Goal: Task Accomplishment & Management: Manage account settings

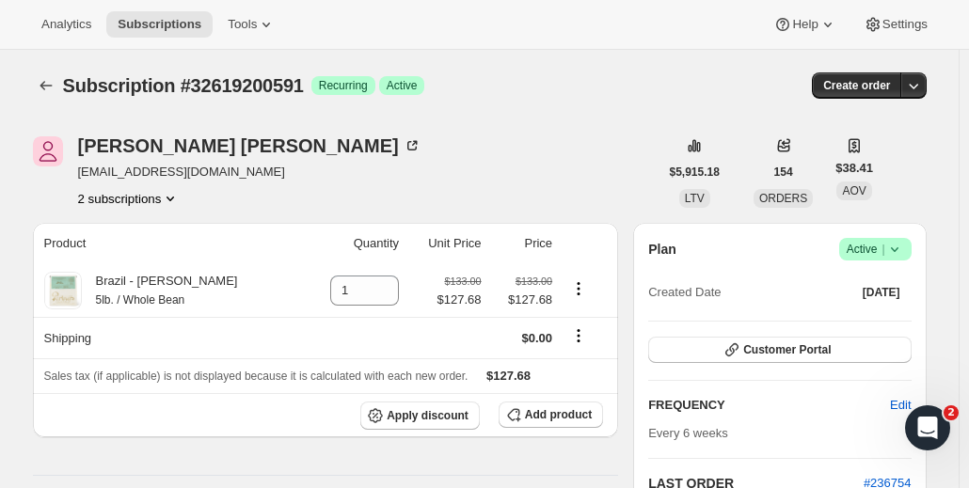
click at [169, 201] on icon "Product actions" at bounding box center [170, 198] width 19 height 19
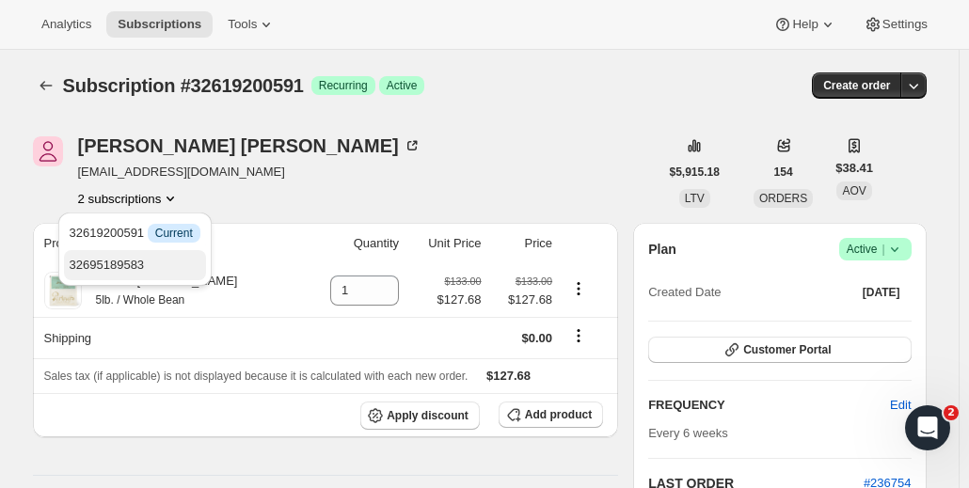
click at [179, 262] on span "32695189583" at bounding box center [135, 265] width 131 height 19
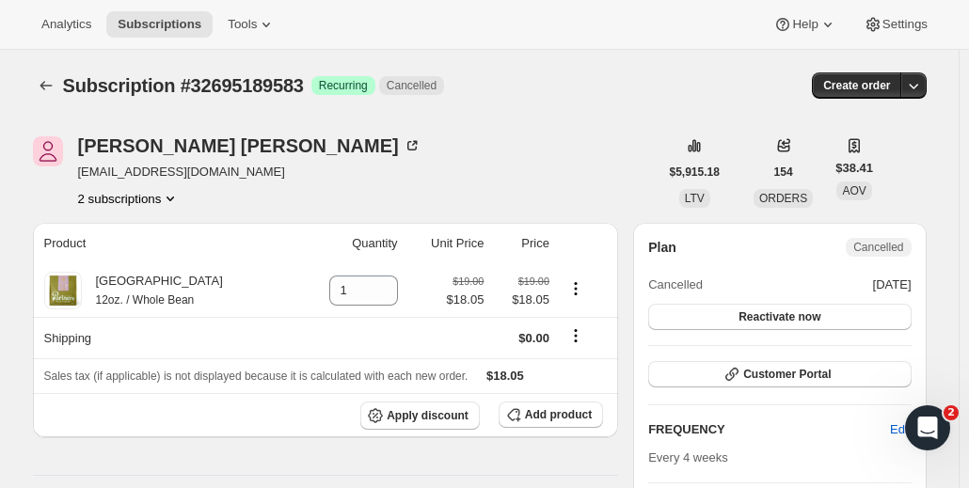
click at [134, 202] on button "2 subscriptions" at bounding box center [129, 198] width 103 height 19
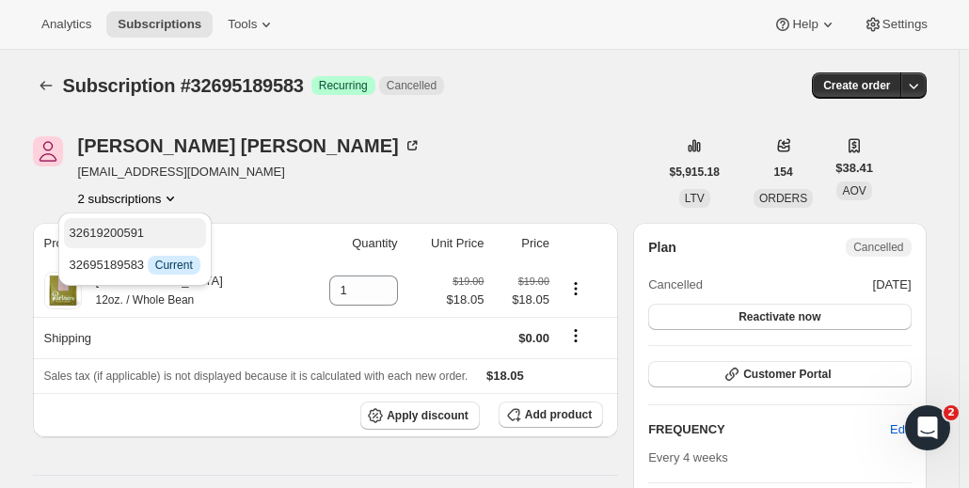
click at [152, 236] on span "32619200591" at bounding box center [135, 233] width 131 height 19
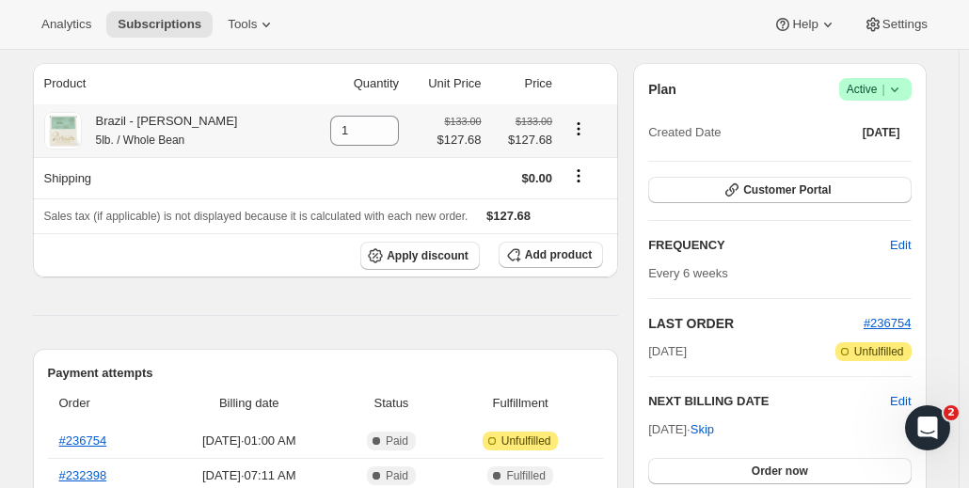
scroll to position [188, 0]
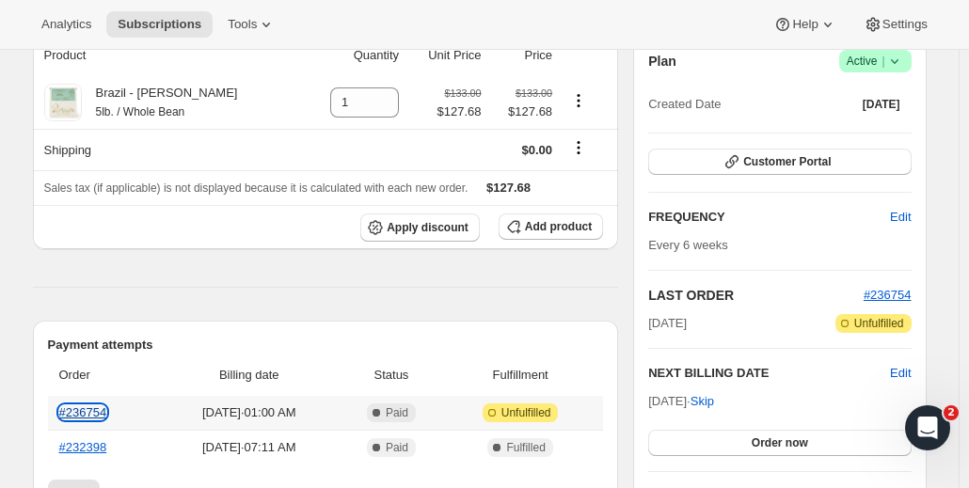
click at [87, 407] on link "#236754" at bounding box center [83, 412] width 48 height 14
click at [99, 415] on link "#236754" at bounding box center [83, 412] width 48 height 14
click at [424, 227] on span "Apply discount" at bounding box center [428, 227] width 82 height 15
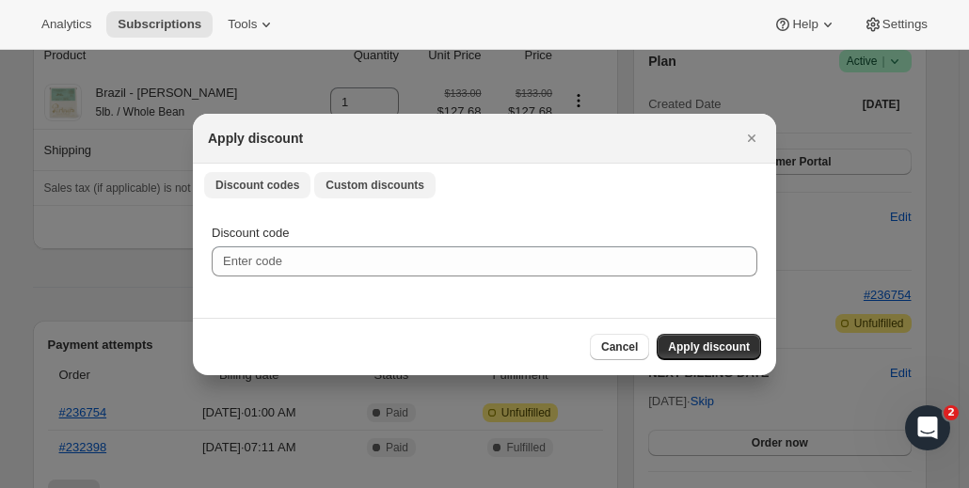
click at [385, 187] on span "Custom discounts" at bounding box center [375, 185] width 99 height 15
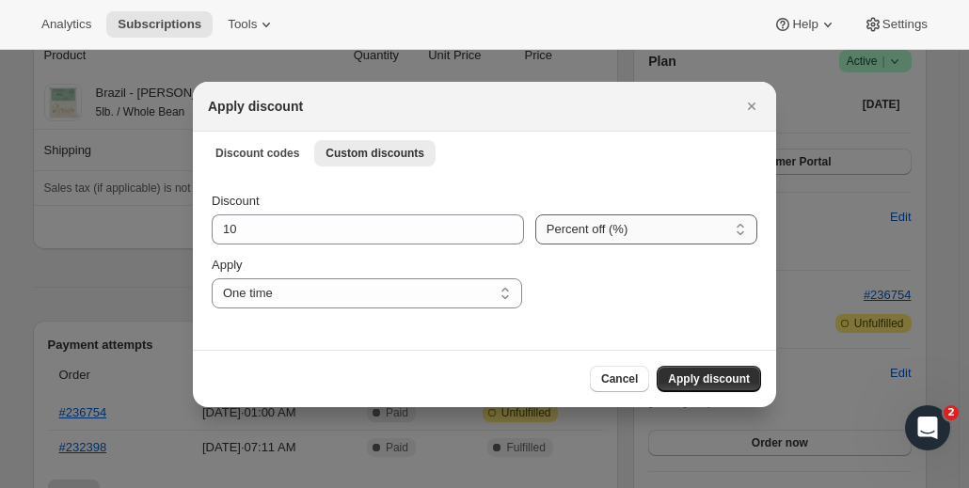
click at [601, 232] on select "Percent off (%) Amount off ($)" at bounding box center [646, 230] width 222 height 30
select select "fixed"
click at [535, 215] on select "Percent off (%) Amount off ($)" at bounding box center [646, 230] width 222 height 30
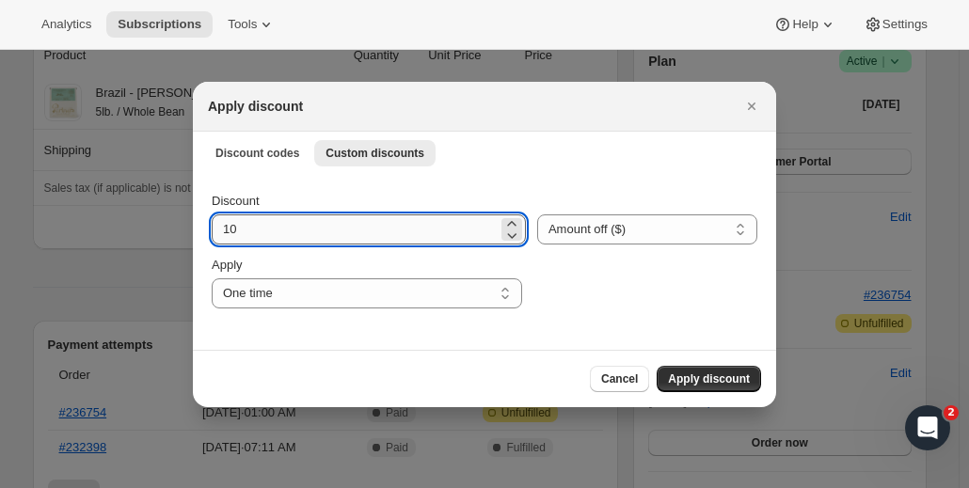
drag, startPoint x: 296, startPoint y: 230, endPoint x: 263, endPoint y: 226, distance: 33.3
click at [295, 230] on input "10" at bounding box center [355, 230] width 286 height 30
drag, startPoint x: 261, startPoint y: 226, endPoint x: 168, endPoint y: 229, distance: 92.2
type input "127.68"
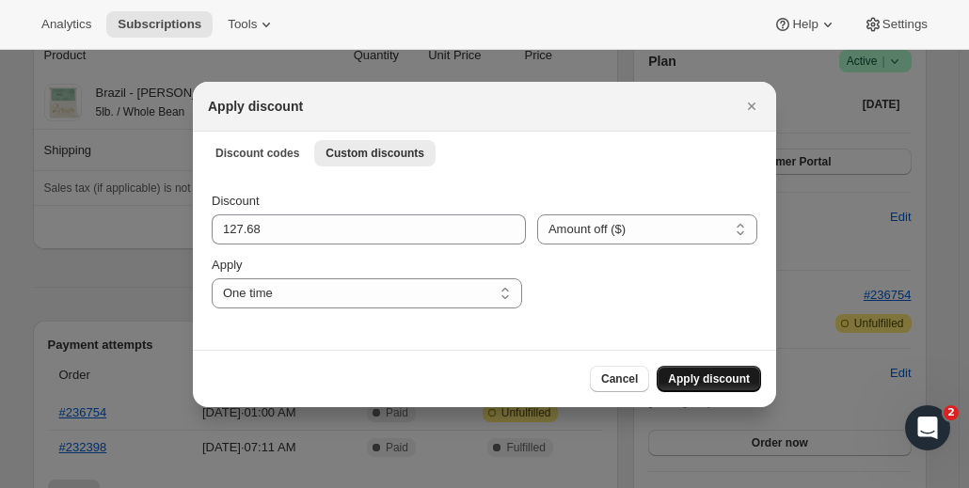
click at [710, 381] on span "Apply discount" at bounding box center [709, 379] width 82 height 15
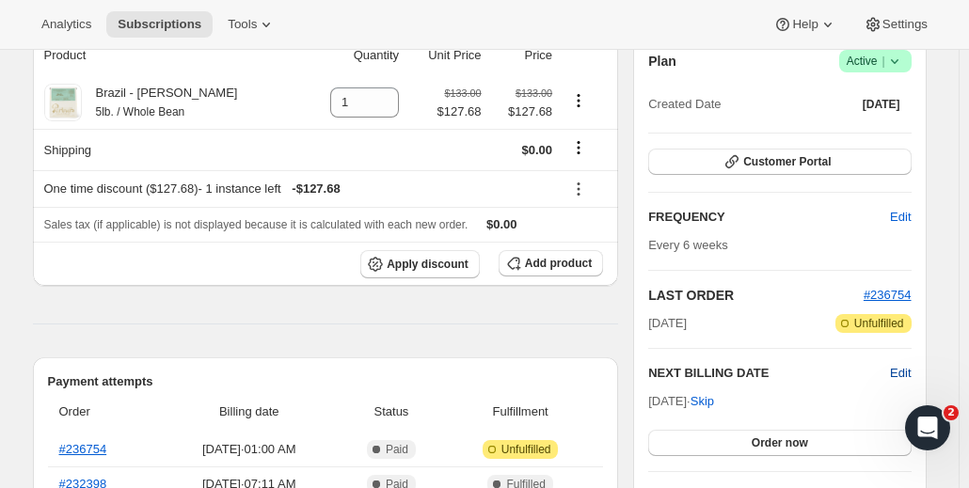
click at [911, 375] on span "Edit" at bounding box center [900, 373] width 21 height 19
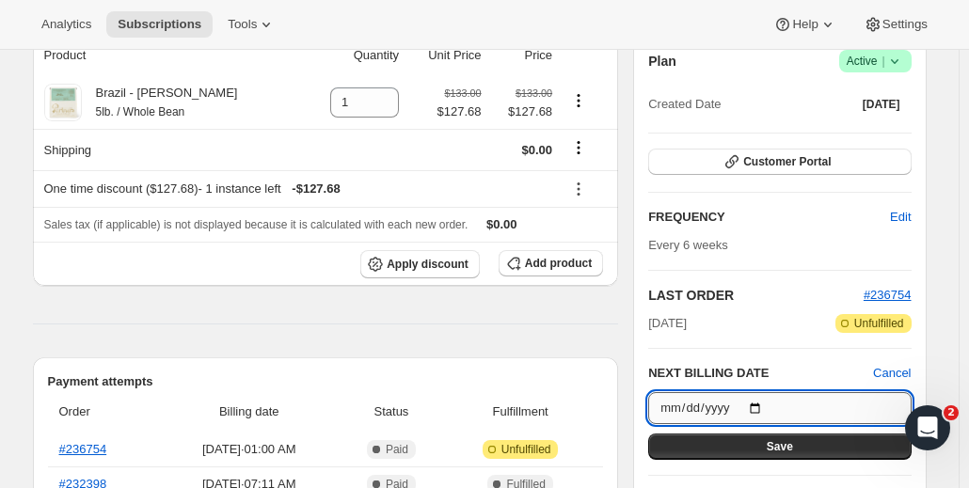
click at [766, 405] on input "2025-11-08" at bounding box center [779, 408] width 262 height 32
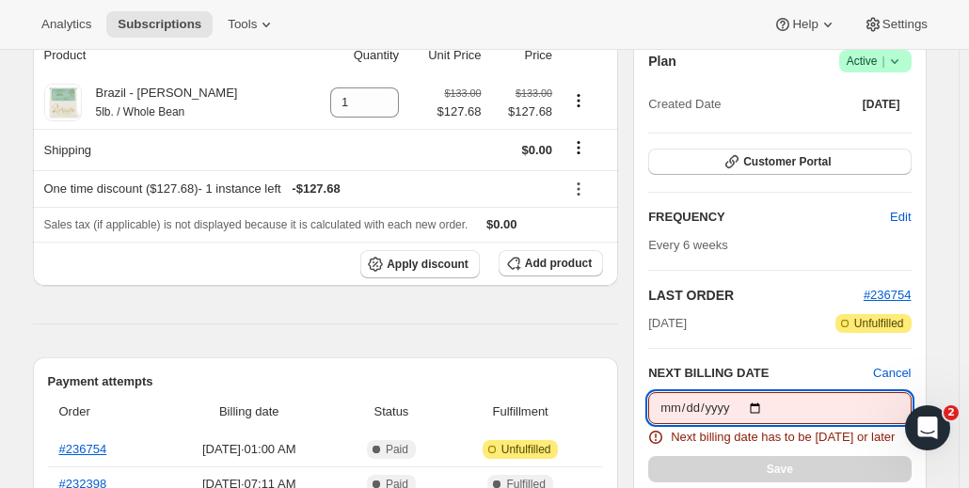
type input "[DATE]"
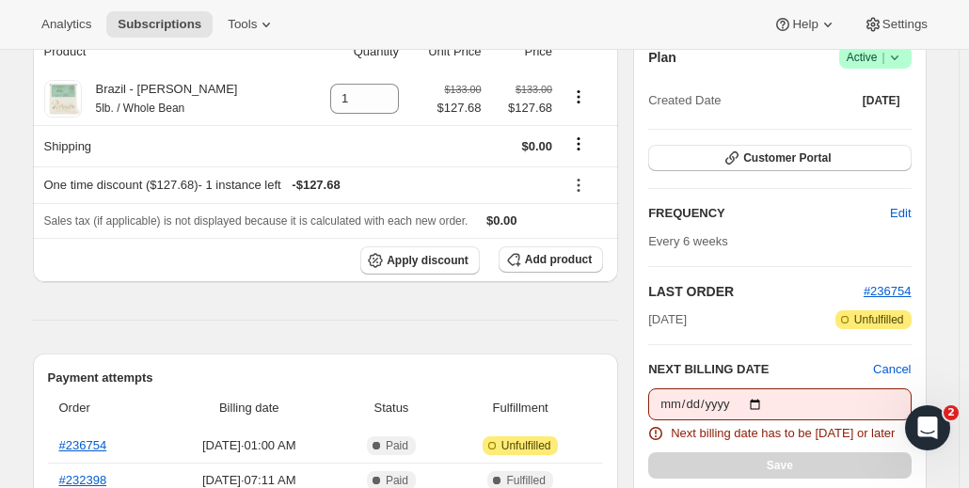
scroll to position [0, 0]
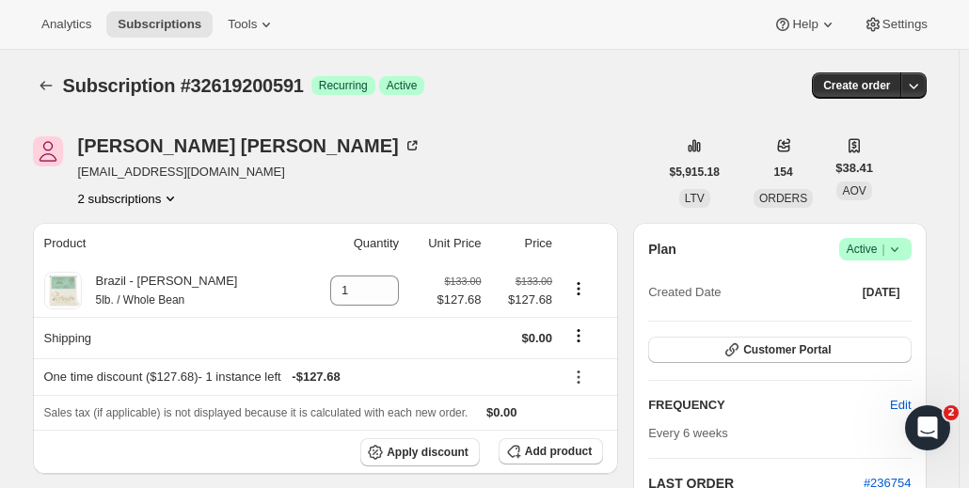
click at [555, 104] on div "Subscription #32619200591. This page is ready Subscription #32619200591 Success…" at bounding box center [480, 86] width 894 height 72
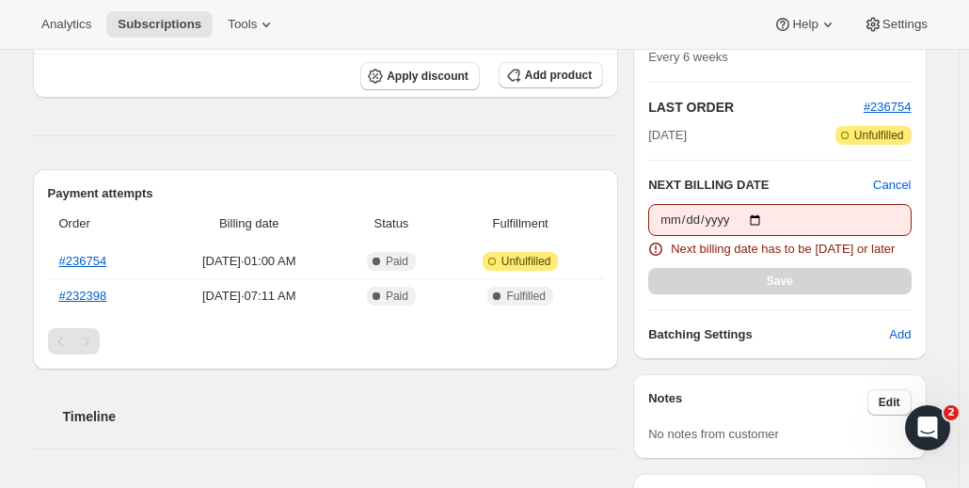
scroll to position [376, 0]
click at [900, 182] on span "Cancel" at bounding box center [892, 185] width 38 height 19
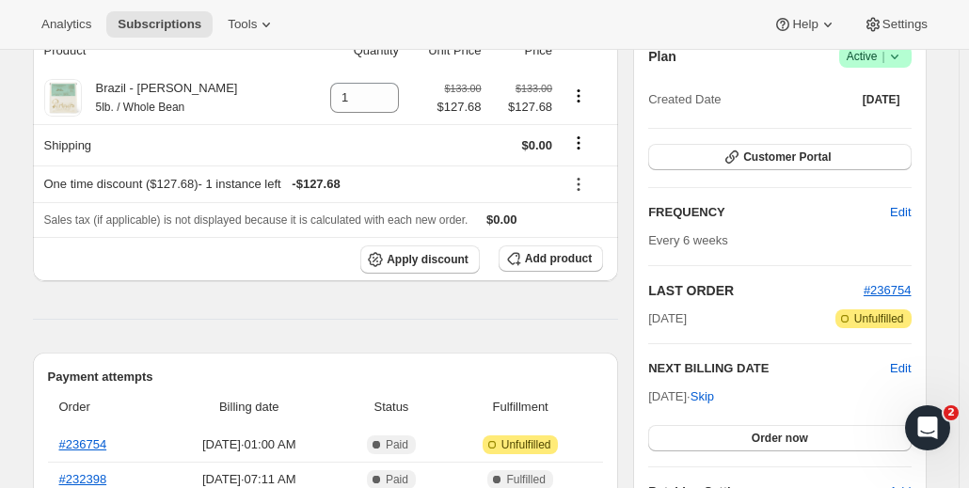
scroll to position [188, 0]
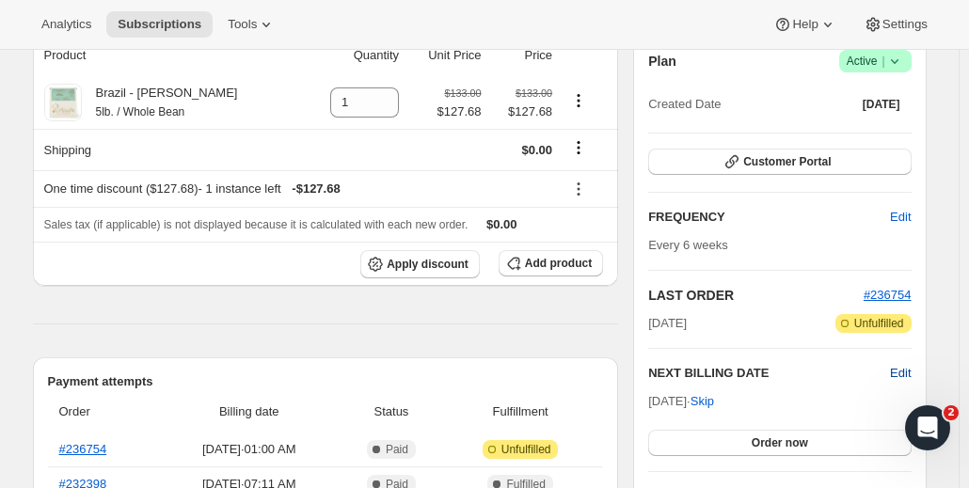
click at [905, 375] on span "Edit" at bounding box center [900, 373] width 21 height 19
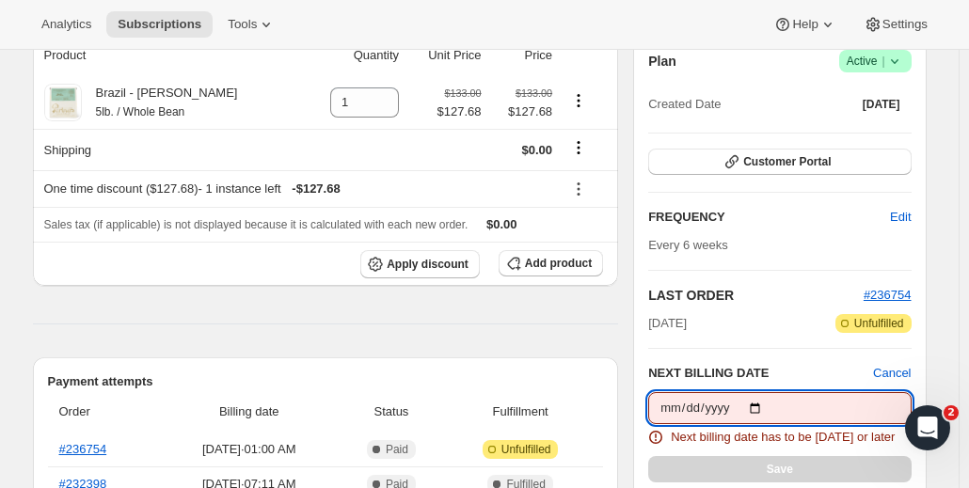
click at [755, 407] on input "[DATE]" at bounding box center [779, 408] width 262 height 32
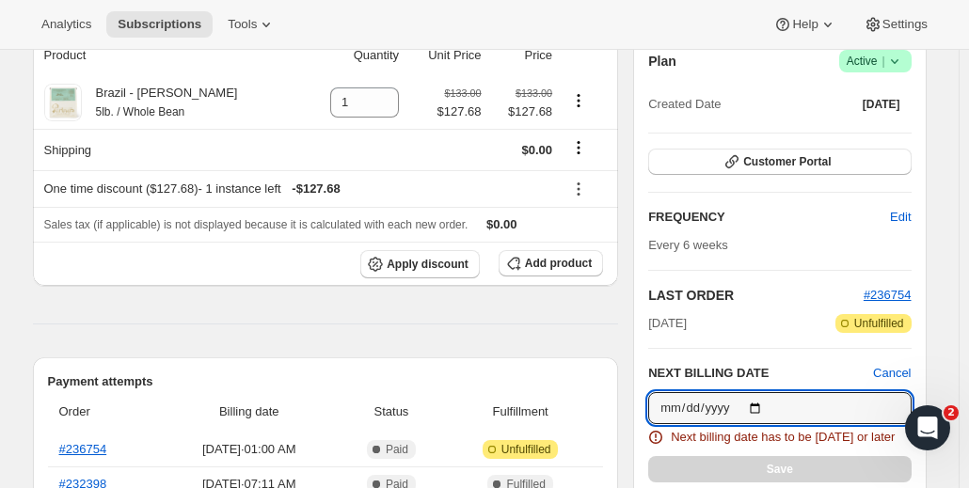
type input "2025-10-25"
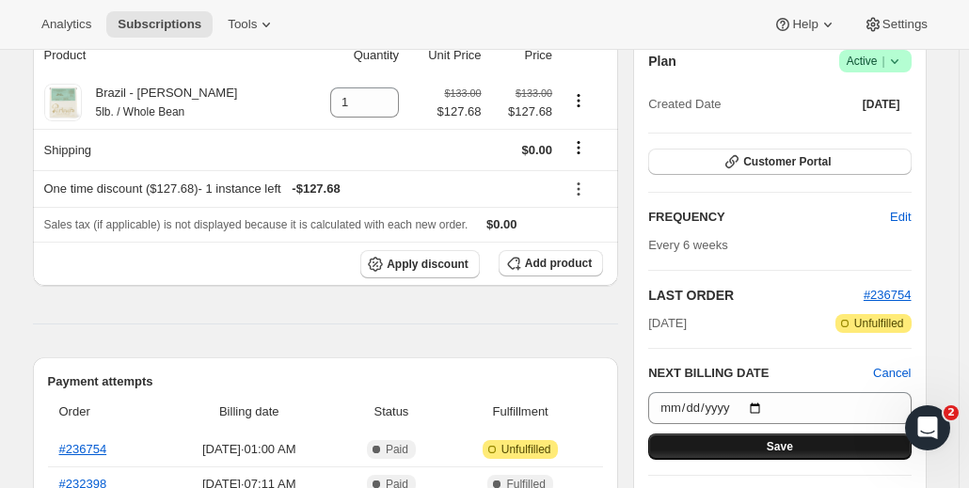
click at [747, 453] on button "Save" at bounding box center [779, 447] width 262 height 26
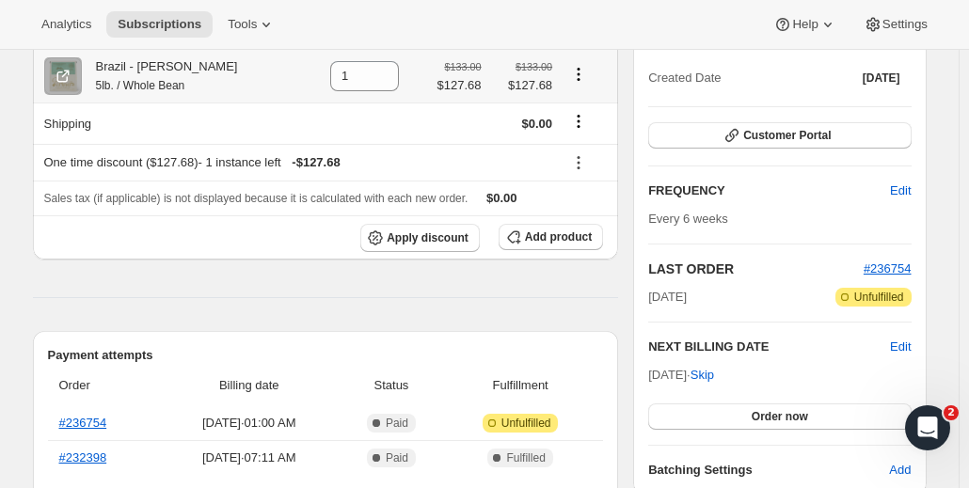
scroll to position [376, 0]
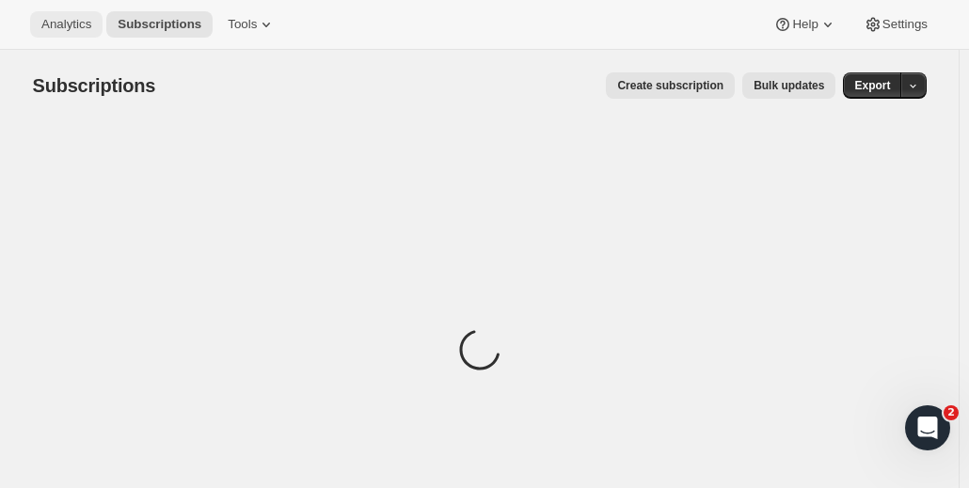
click at [58, 23] on span "Analytics" at bounding box center [66, 24] width 50 height 15
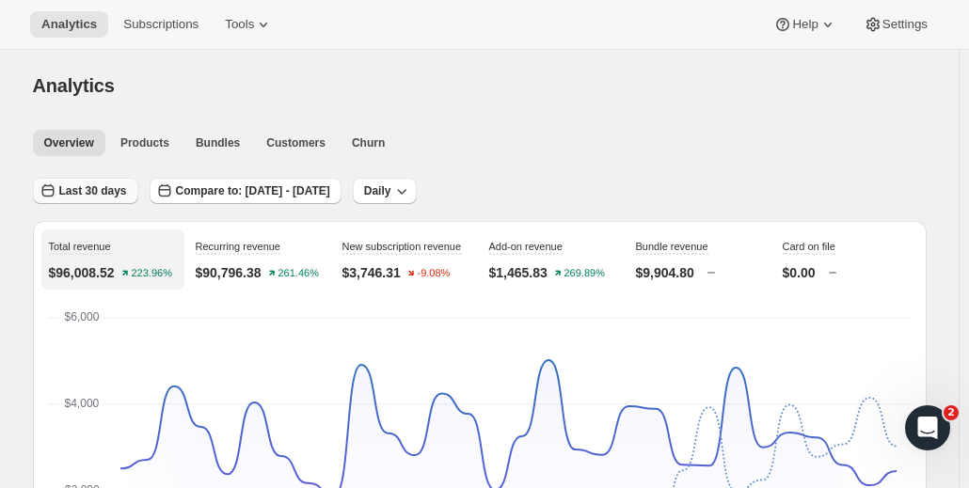
click at [66, 193] on span "Last 30 days" at bounding box center [93, 190] width 68 height 15
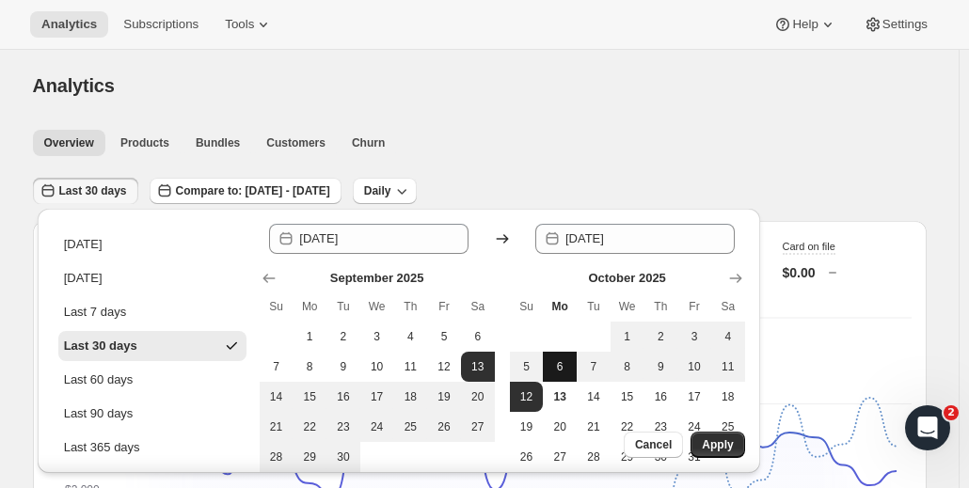
click at [548, 372] on button "6" at bounding box center [560, 367] width 34 height 30
type input "[DATE]"
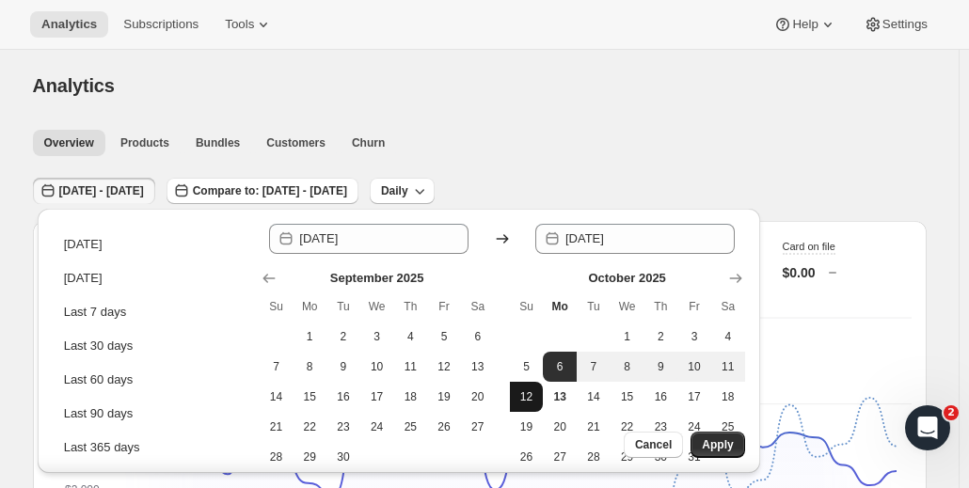
click at [522, 405] on button "12" at bounding box center [527, 397] width 34 height 30
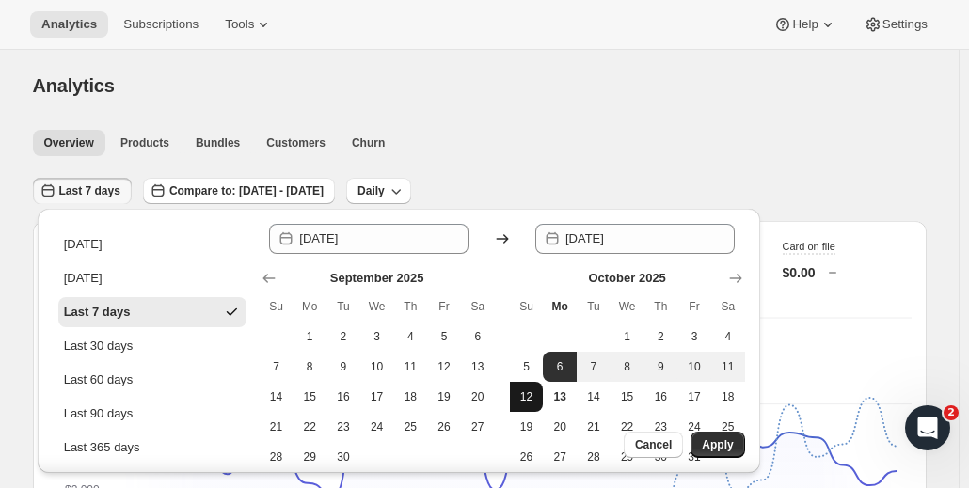
type input "[DATE]"
click at [711, 447] on span "Apply" at bounding box center [717, 444] width 31 height 15
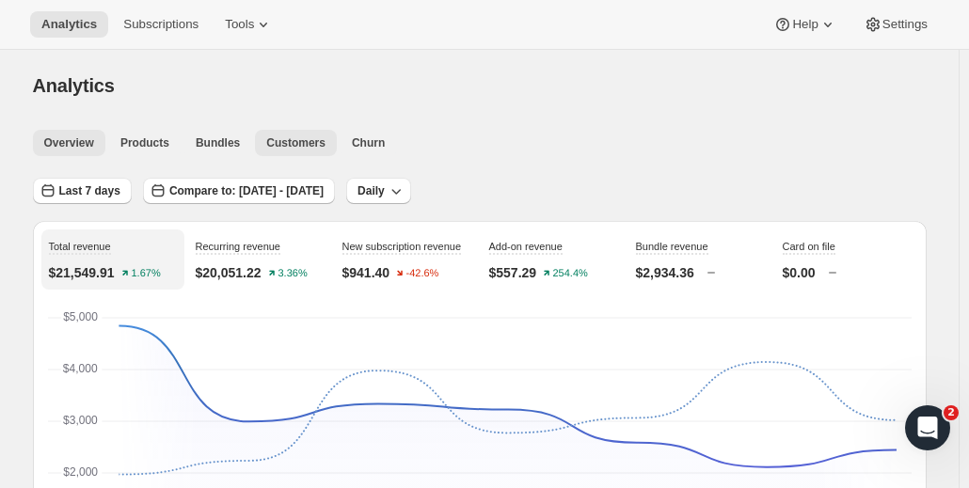
click at [292, 140] on span "Customers" at bounding box center [295, 142] width 59 height 15
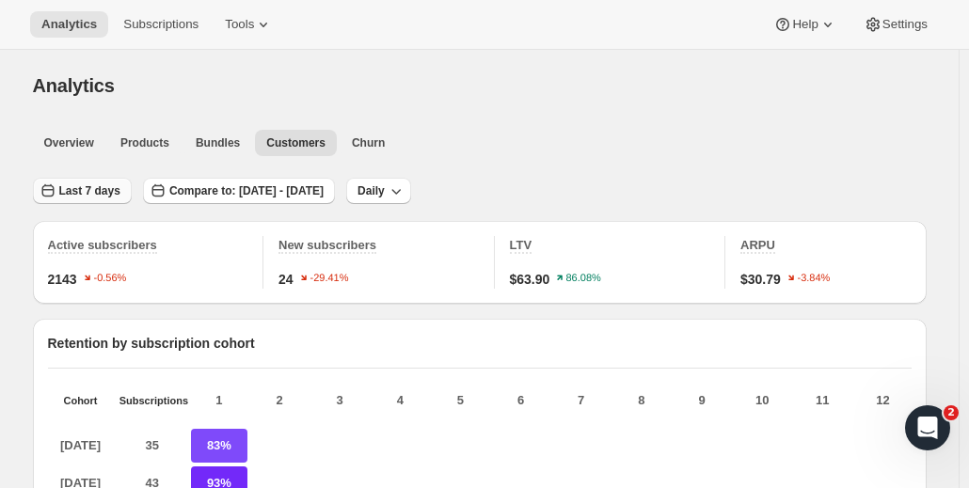
click at [102, 199] on button "Last 7 days" at bounding box center [82, 191] width 99 height 26
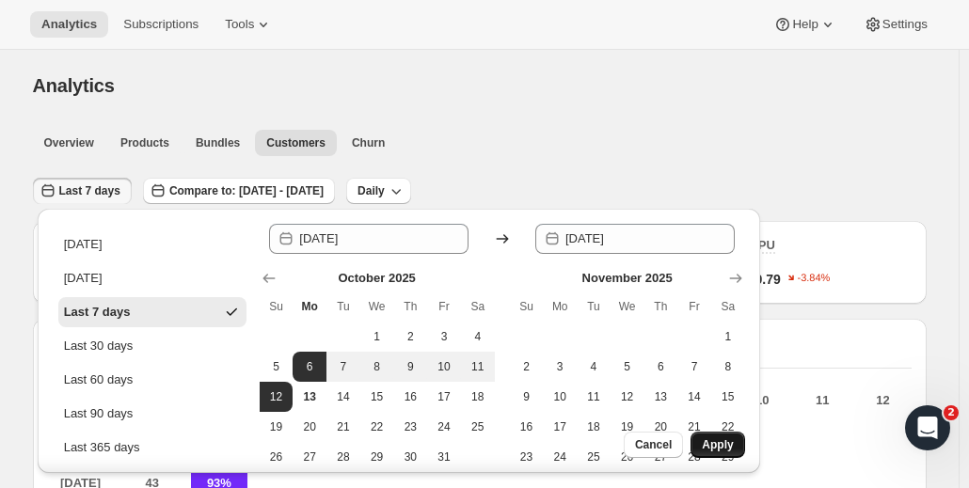
click at [736, 445] on button "Apply" at bounding box center [718, 445] width 54 height 26
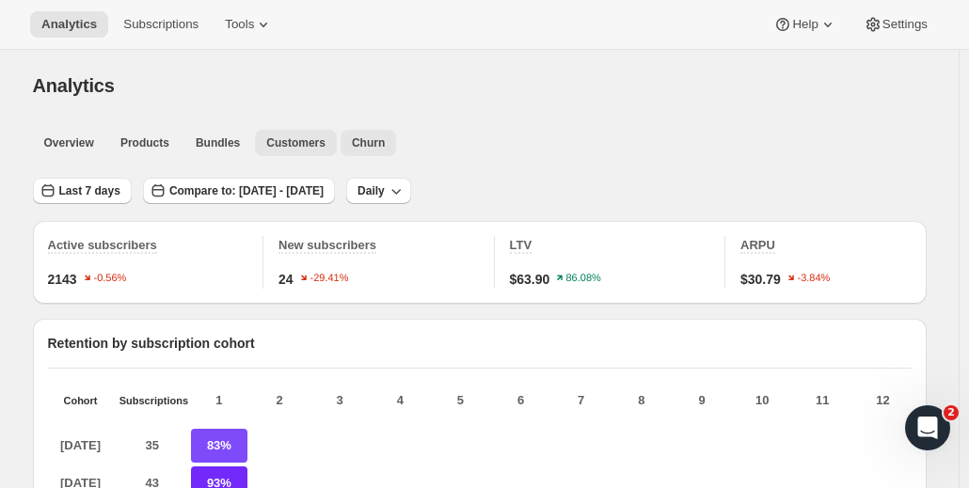
click at [364, 140] on span "Churn" at bounding box center [368, 142] width 33 height 15
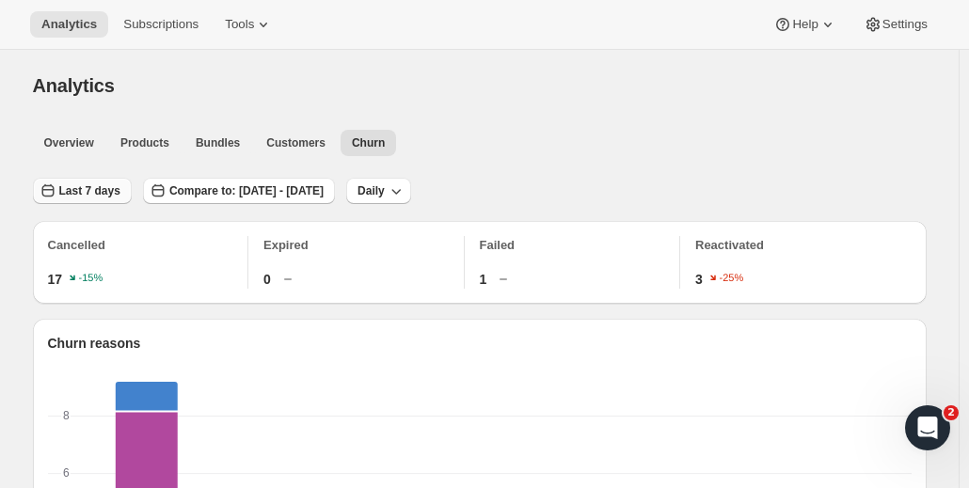
click at [56, 190] on icon "button" at bounding box center [48, 191] width 19 height 19
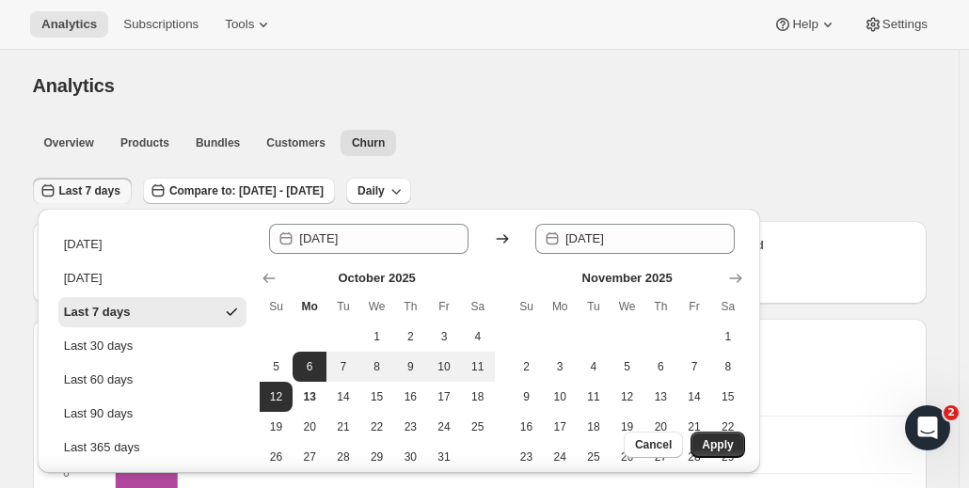
click at [620, 142] on ul "Overview Products Bundles Customers Churn More views" at bounding box center [474, 142] width 890 height 26
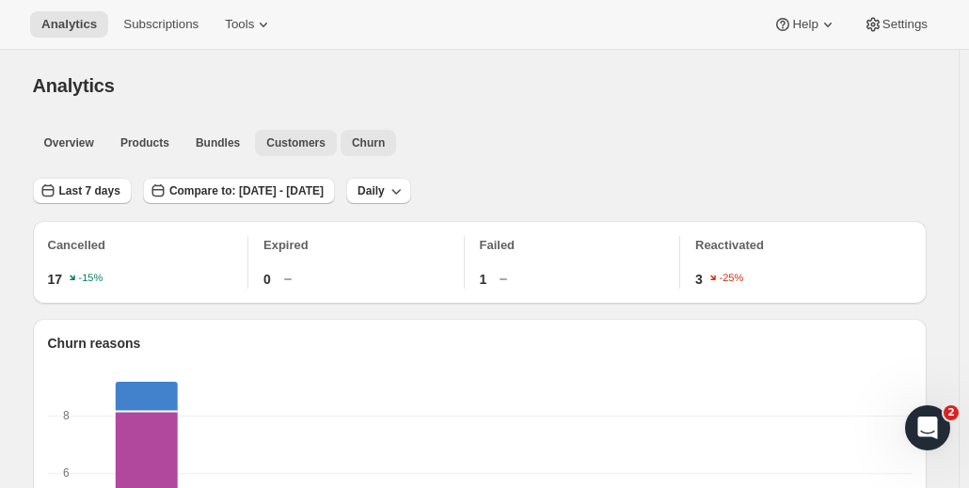
click at [278, 134] on button "Customers" at bounding box center [296, 143] width 82 height 26
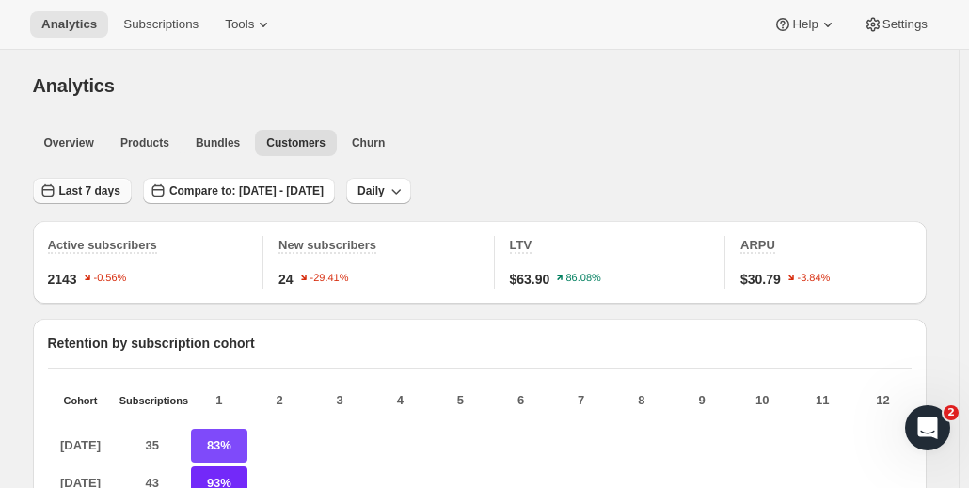
click at [102, 185] on span "Last 7 days" at bounding box center [89, 190] width 61 height 15
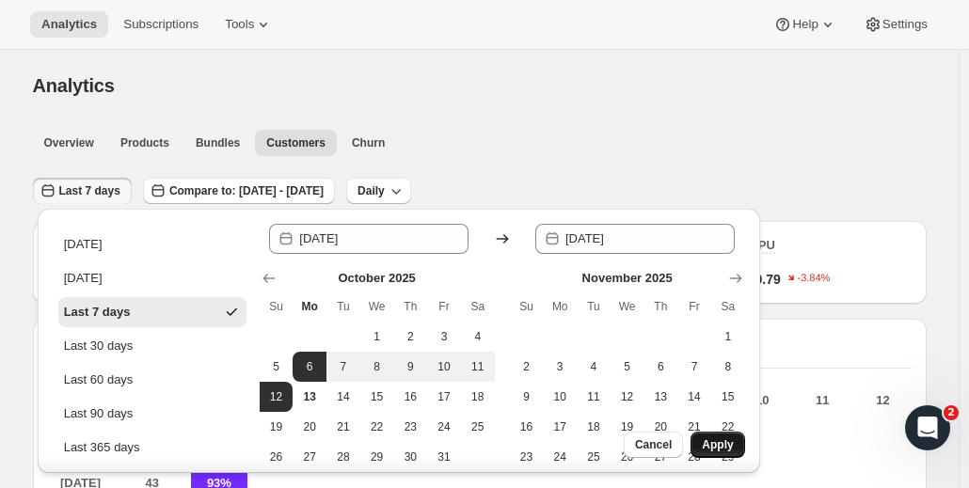
click at [717, 443] on span "Apply" at bounding box center [717, 444] width 31 height 15
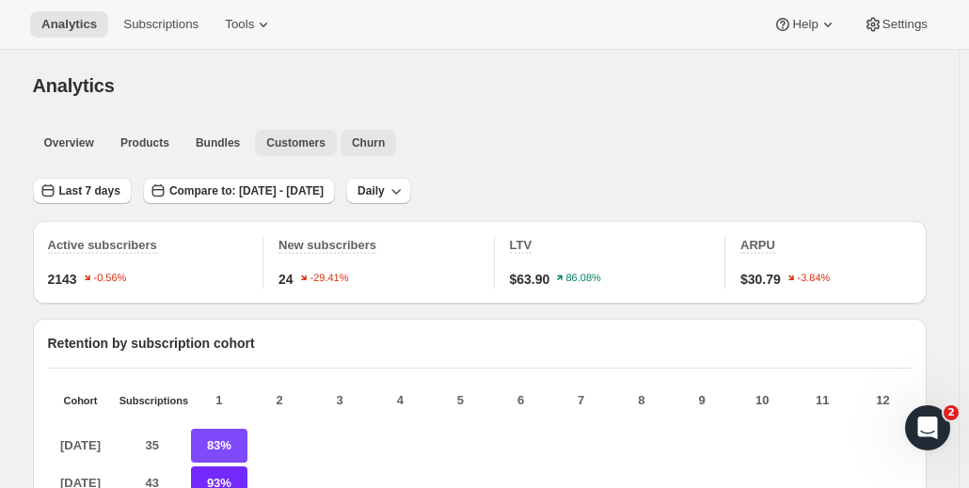
click at [341, 146] on button "Churn" at bounding box center [369, 143] width 56 height 26
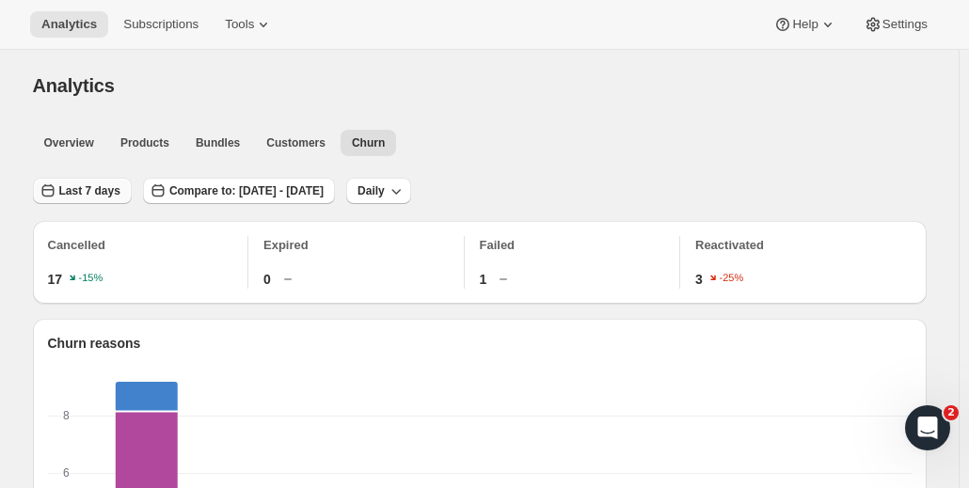
click at [84, 198] on span "Last 7 days" at bounding box center [89, 190] width 61 height 15
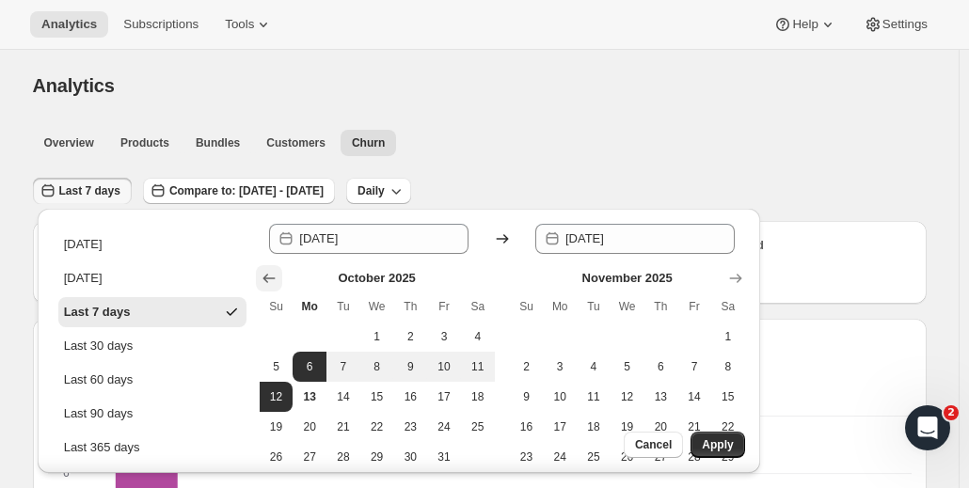
click at [267, 279] on icon "Show previous month, September 2025" at bounding box center [269, 278] width 19 height 19
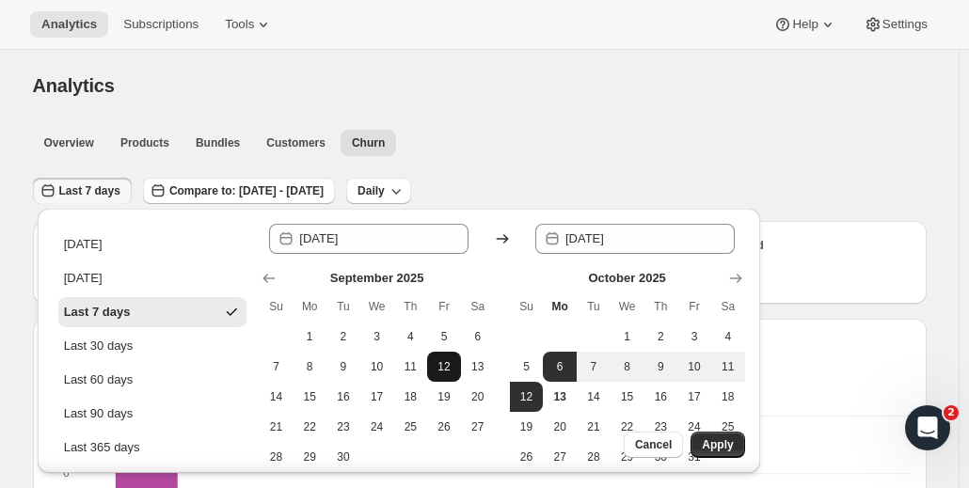
click at [445, 373] on button "12" at bounding box center [444, 367] width 34 height 30
type input "[DATE]"
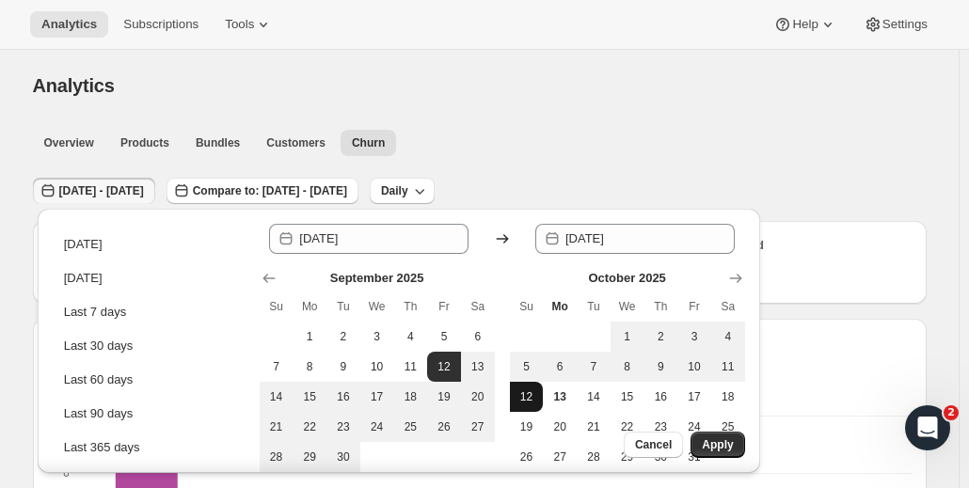
click at [521, 401] on span "12" at bounding box center [526, 396] width 19 height 15
type input "[DATE]"
click at [726, 452] on span "Apply" at bounding box center [717, 444] width 31 height 15
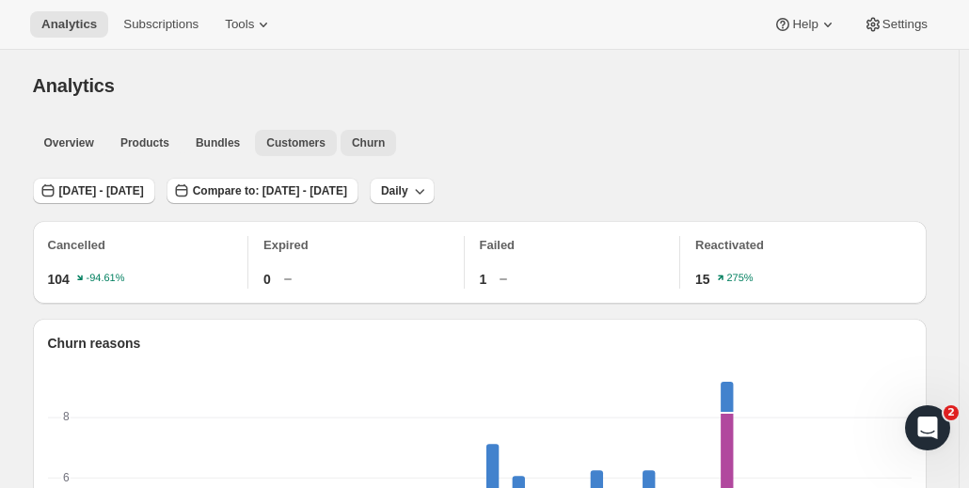
click at [277, 142] on span "Customers" at bounding box center [295, 142] width 59 height 15
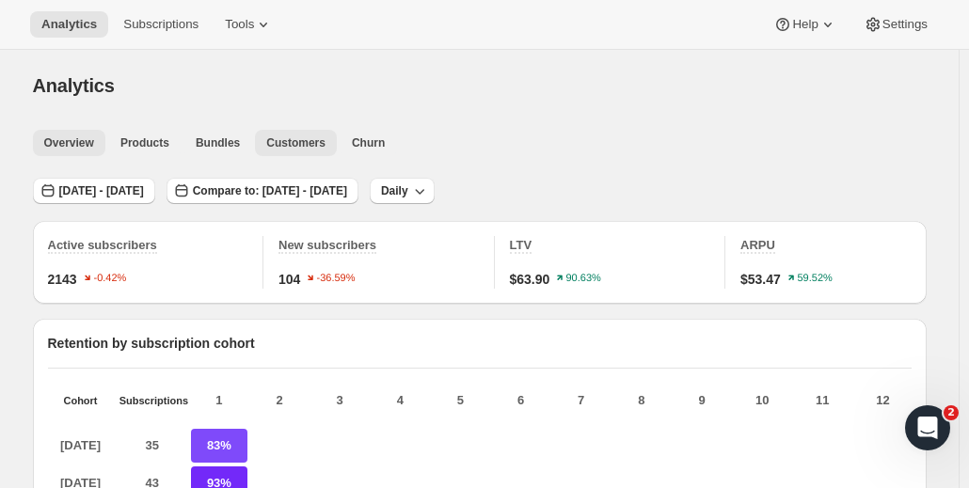
click at [80, 148] on span "Overview" at bounding box center [69, 142] width 50 height 15
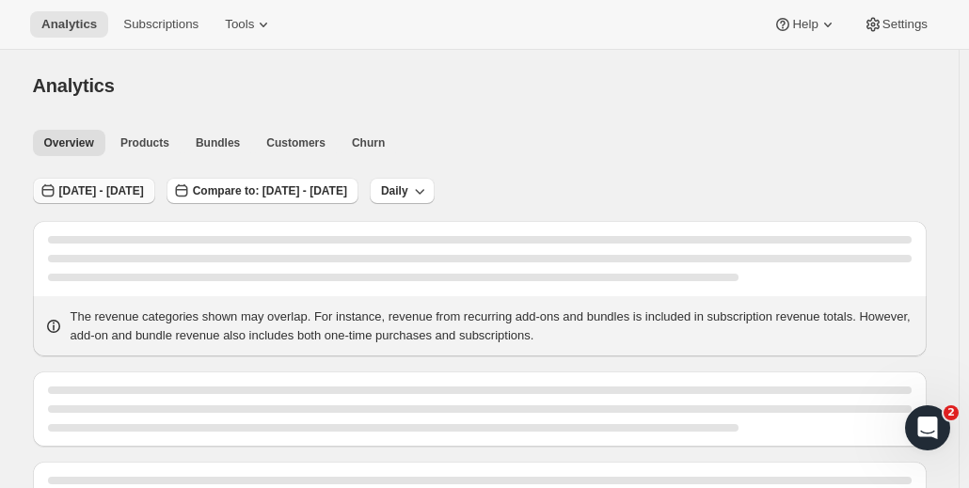
click at [144, 191] on span "[DATE] - [DATE]" at bounding box center [101, 190] width 85 height 15
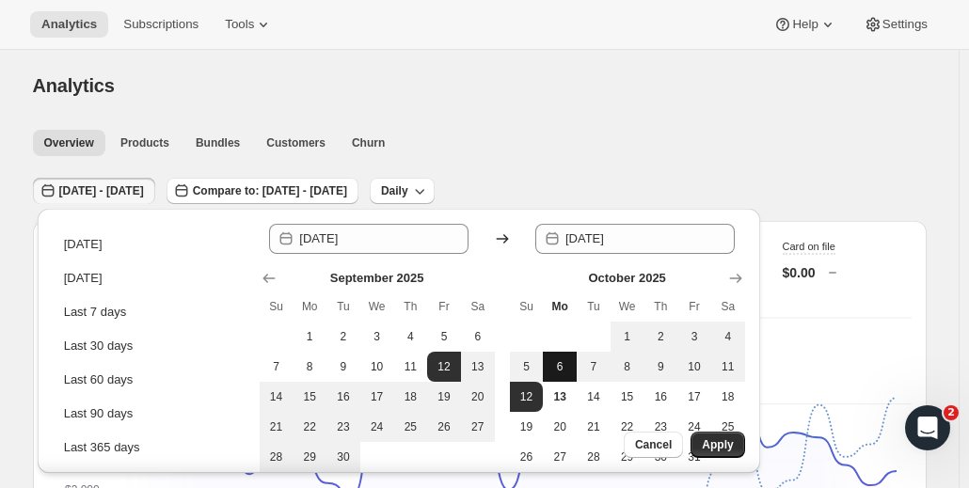
click at [563, 370] on span "6" at bounding box center [559, 366] width 19 height 15
type input "[DATE]"
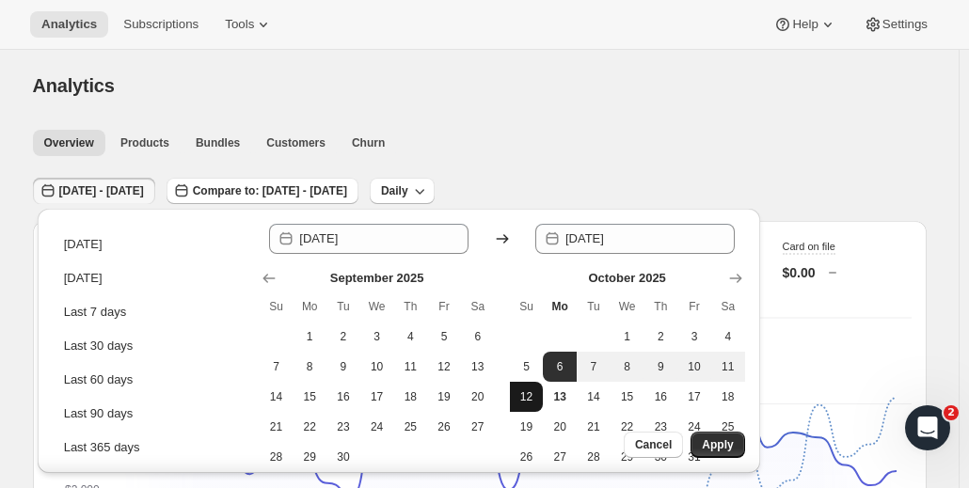
click at [526, 404] on button "12" at bounding box center [527, 397] width 34 height 30
type input "[DATE]"
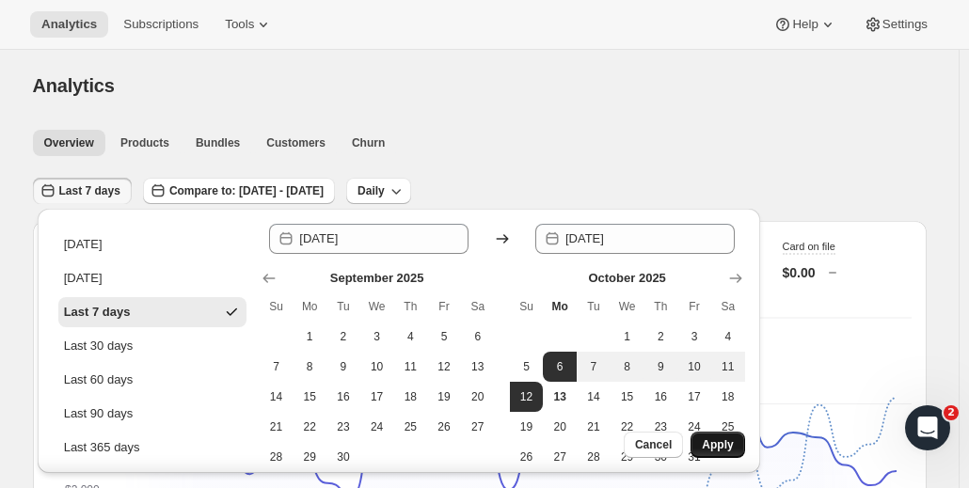
click at [719, 441] on span "Apply" at bounding box center [717, 444] width 31 height 15
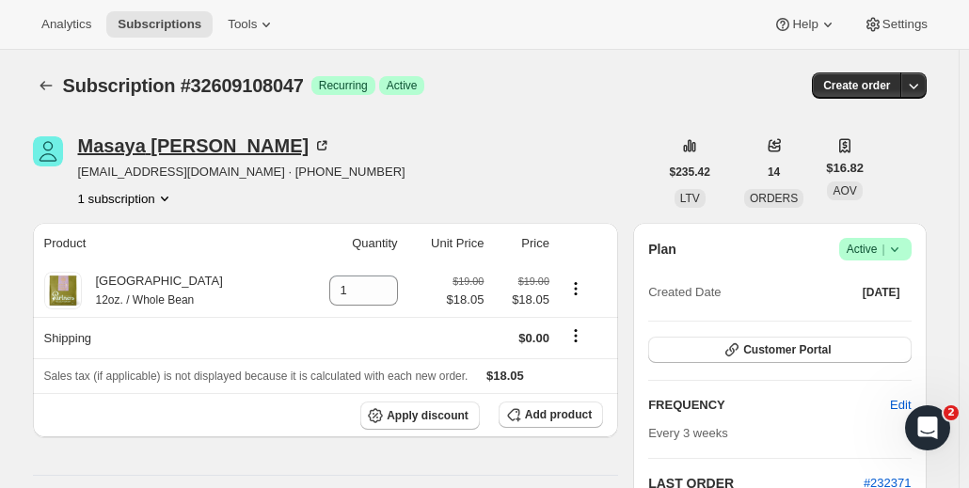
click at [312, 142] on icon at bounding box center [321, 145] width 19 height 19
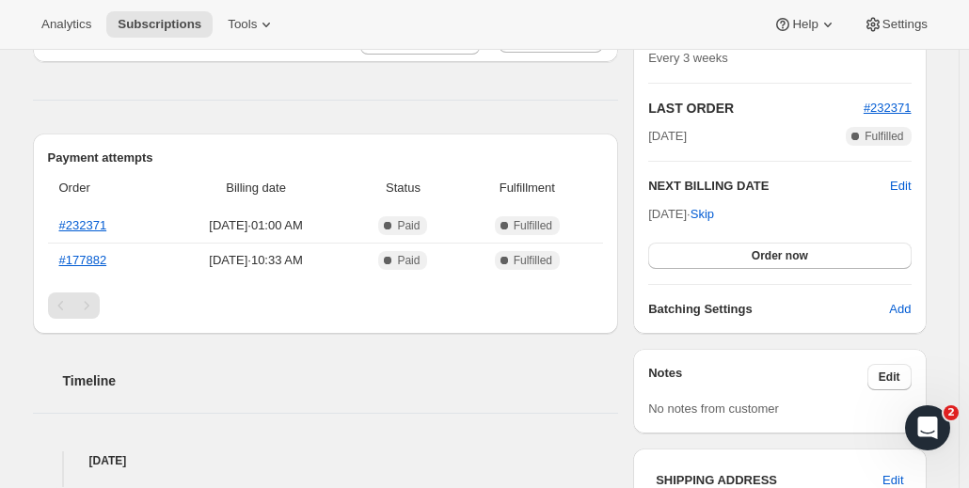
scroll to position [376, 0]
